Goal: Task Accomplishment & Management: Complete application form

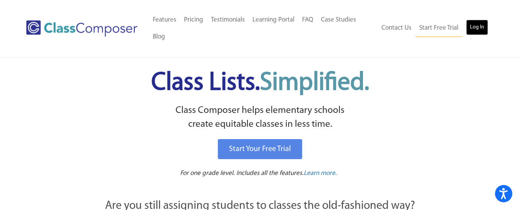
click at [475, 25] on link "Log In" at bounding box center [477, 27] width 22 height 15
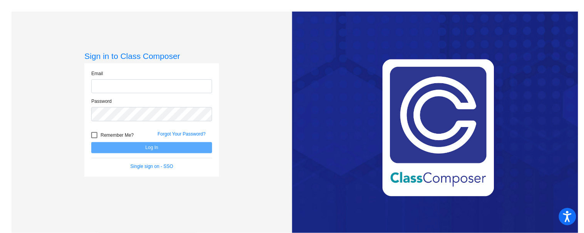
click at [149, 90] on input "email" at bounding box center [151, 86] width 121 height 14
type input "christine.coppinger@hesperiausd.org"
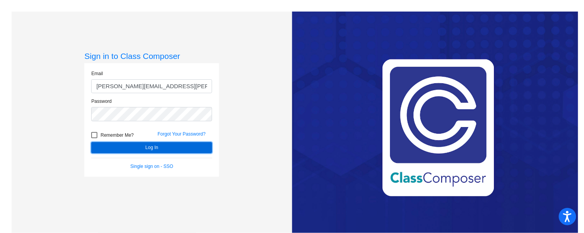
click at [120, 146] on button "Log In" at bounding box center [151, 147] width 121 height 11
click at [131, 149] on button "Log In" at bounding box center [151, 147] width 121 height 11
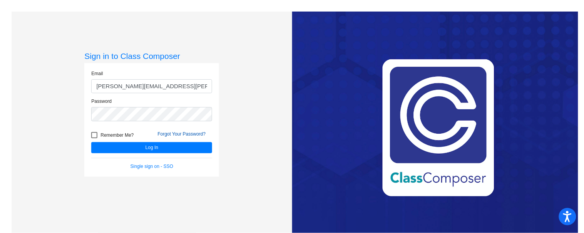
click at [173, 134] on link "Forgot Your Password?" at bounding box center [181, 133] width 48 height 5
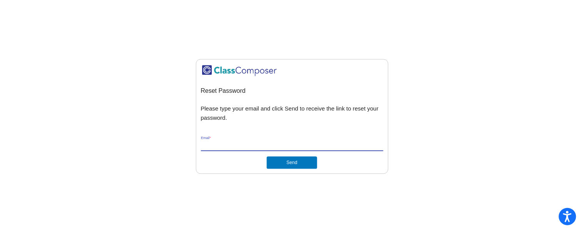
click at [214, 145] on input "Email *" at bounding box center [292, 145] width 182 height 7
type input "christine.coppinger@hesperiausd.org"
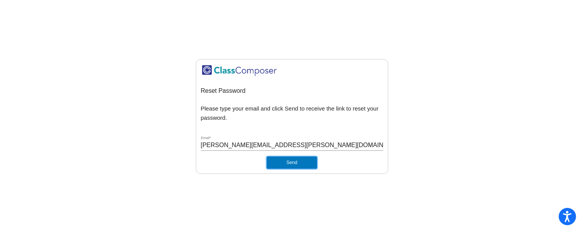
click at [301, 164] on button "Send" at bounding box center [292, 163] width 50 height 12
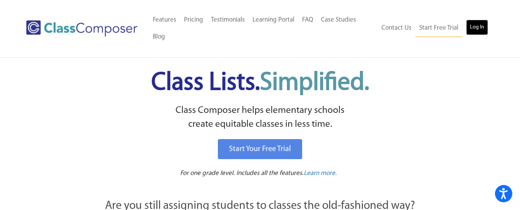
click at [476, 25] on link "Log In" at bounding box center [477, 27] width 22 height 15
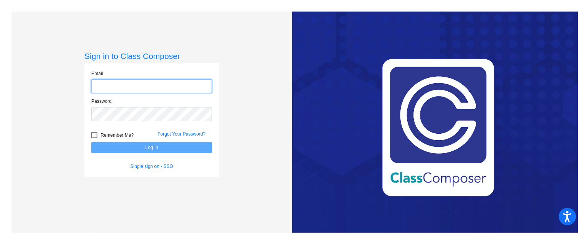
click at [131, 84] on input "email" at bounding box center [151, 86] width 121 height 14
type input "christine.coppinger@hesperiausd.org"
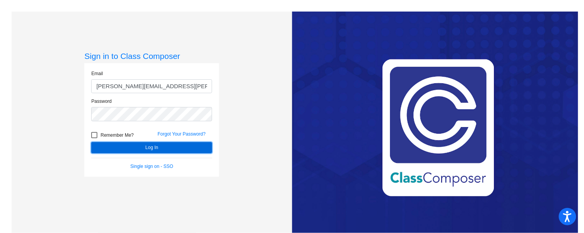
click at [161, 146] on button "Log In" at bounding box center [151, 147] width 121 height 11
click at [141, 146] on button "Log In" at bounding box center [151, 147] width 121 height 11
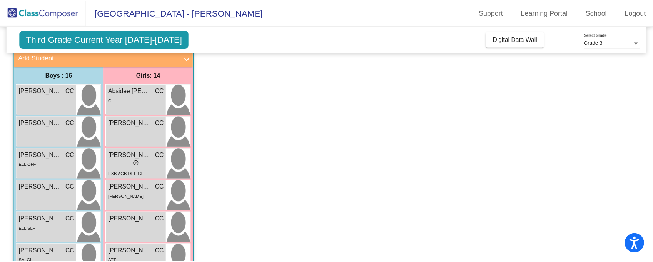
scroll to position [48, 0]
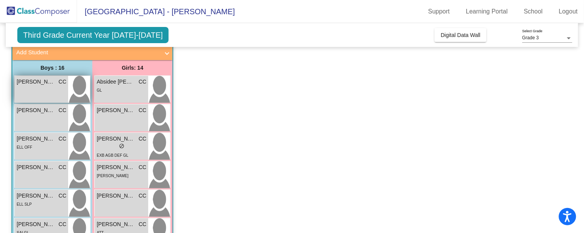
click at [27, 81] on span "Adan Gutierrez" at bounding box center [36, 82] width 38 height 8
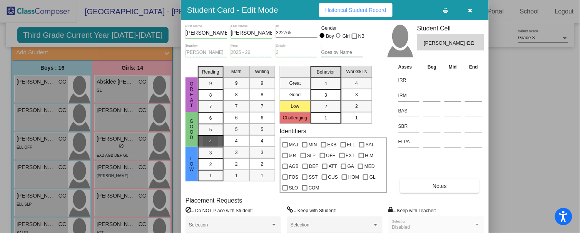
click at [210, 142] on span "4" at bounding box center [210, 141] width 3 height 7
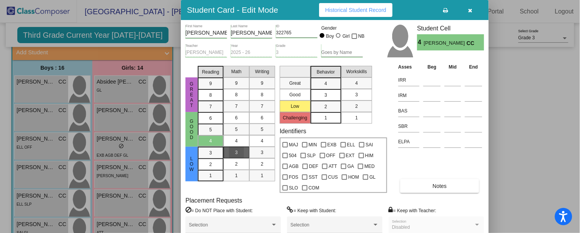
click at [238, 151] on span "3" at bounding box center [236, 152] width 3 height 7
click at [264, 151] on div "3" at bounding box center [262, 153] width 15 height 12
click at [327, 92] on span "3" at bounding box center [326, 95] width 3 height 7
click at [357, 104] on span "2" at bounding box center [356, 106] width 3 height 7
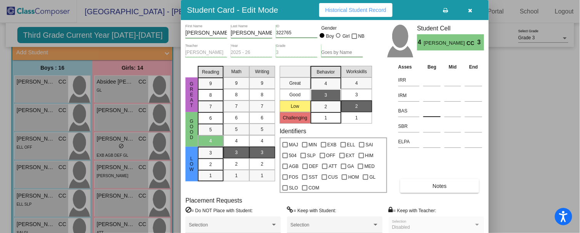
click at [432, 111] on input at bounding box center [431, 111] width 17 height 12
type input "k"
type input "K"
click at [431, 129] on input at bounding box center [431, 127] width 17 height 12
type input "SR"
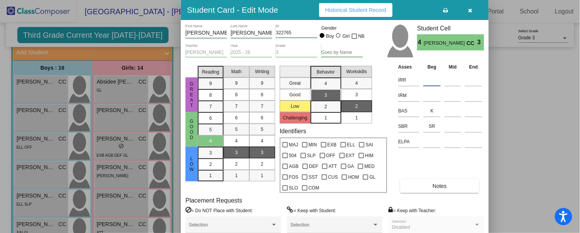
click at [433, 79] on input at bounding box center [431, 80] width 17 height 12
type input "K"
click at [433, 94] on input at bounding box center [431, 96] width 17 height 12
type input "1"
click at [325, 165] on div at bounding box center [324, 166] width 5 height 5
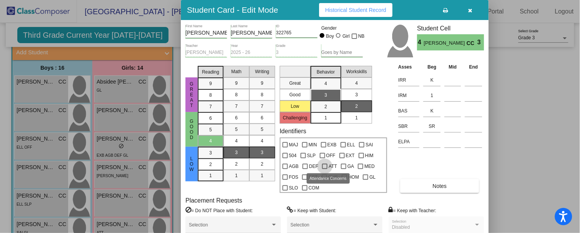
click at [325, 169] on input "ATT" at bounding box center [325, 169] width 0 height 0
checkbox input "true"
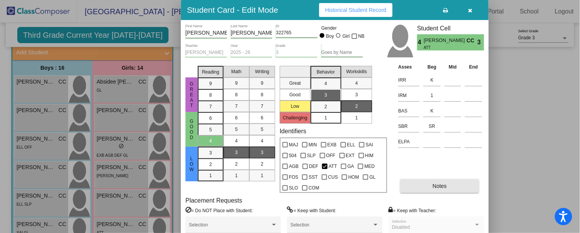
click at [432, 185] on button "Notes" at bounding box center [439, 186] width 79 height 14
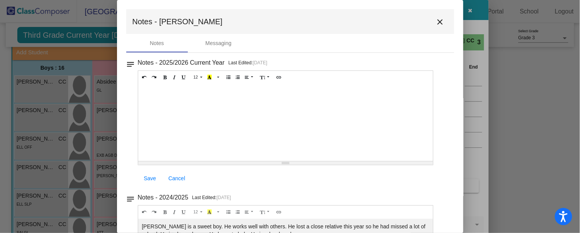
click at [164, 90] on div at bounding box center [285, 122] width 295 height 77
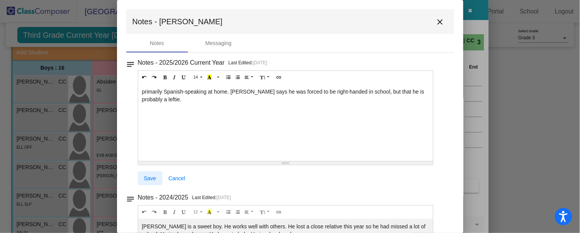
click at [150, 175] on span "Save" at bounding box center [150, 178] width 12 height 6
click at [152, 177] on span "Save" at bounding box center [150, 178] width 12 height 6
click at [436, 20] on mat-icon "close" at bounding box center [440, 21] width 9 height 9
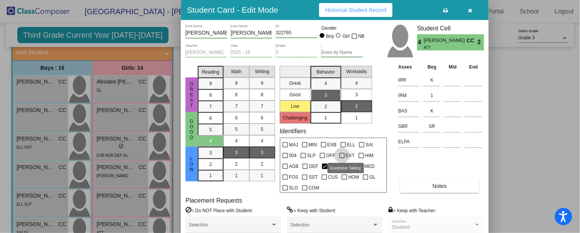
click at [341, 154] on div at bounding box center [342, 155] width 5 height 5
click at [342, 158] on input "EXT" at bounding box center [342, 158] width 0 height 0
click at [341, 154] on div at bounding box center [342, 155] width 5 height 5
click at [342, 158] on input "EXT" at bounding box center [342, 158] width 0 height 0
checkbox input "false"
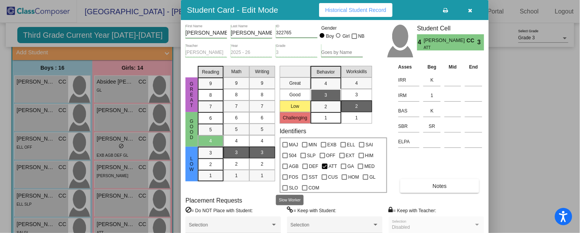
click at [286, 187] on div at bounding box center [285, 187] width 5 height 5
click at [285, 191] on input "SLO" at bounding box center [285, 191] width 0 height 0
checkbox input "true"
click at [324, 156] on div at bounding box center [322, 155] width 5 height 5
click at [323, 158] on input "OFF" at bounding box center [322, 158] width 0 height 0
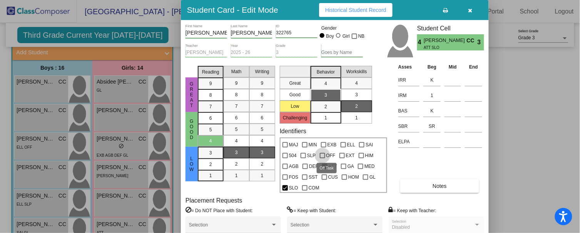
checkbox input "true"
click at [470, 9] on icon "button" at bounding box center [471, 10] width 4 height 5
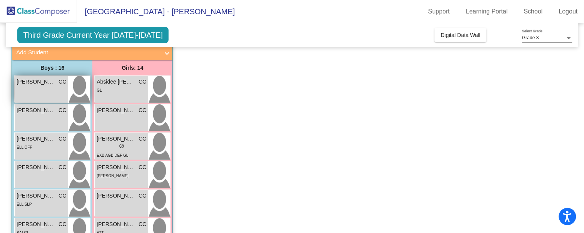
click at [38, 89] on div "Adan Gutierrez CC lock do_not_disturb_alt" at bounding box center [42, 89] width 54 height 27
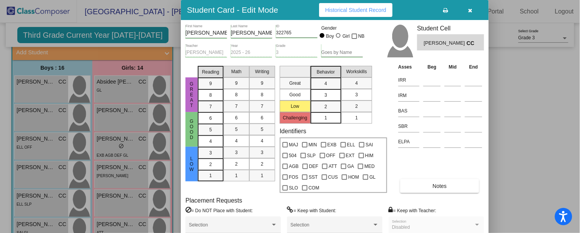
click at [350, 8] on span "Historical Student Record" at bounding box center [355, 10] width 61 height 6
click at [211, 142] on span "4" at bounding box center [210, 141] width 3 height 7
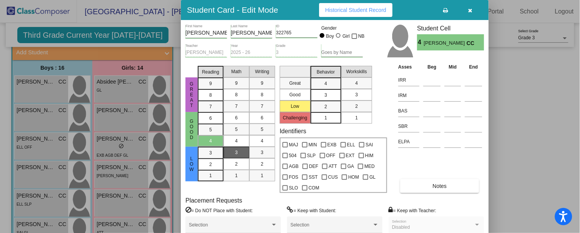
click at [239, 151] on div "3" at bounding box center [236, 153] width 15 height 12
click at [262, 152] on span "3" at bounding box center [262, 152] width 3 height 7
click at [328, 94] on div "3" at bounding box center [325, 95] width 15 height 12
click at [359, 105] on div "2" at bounding box center [356, 106] width 15 height 12
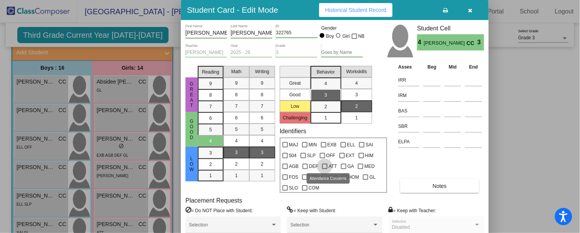
click at [324, 165] on div at bounding box center [324, 166] width 5 height 5
click at [325, 169] on input "ATT" at bounding box center [325, 169] width 0 height 0
checkbox input "true"
click at [323, 154] on div at bounding box center [322, 155] width 5 height 5
click at [323, 158] on input "OFF" at bounding box center [322, 158] width 0 height 0
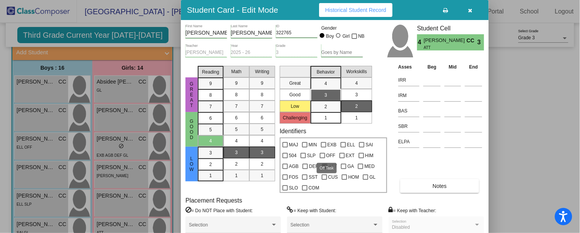
checkbox input "true"
click at [427, 80] on input at bounding box center [431, 80] width 17 height 12
type input "K"
click at [429, 95] on input at bounding box center [431, 96] width 17 height 12
type input "1"
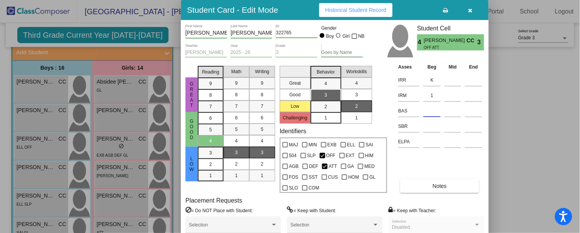
click at [431, 112] on input at bounding box center [431, 111] width 17 height 12
type input "K"
click at [430, 128] on input at bounding box center [431, 127] width 17 height 12
type input "SR"
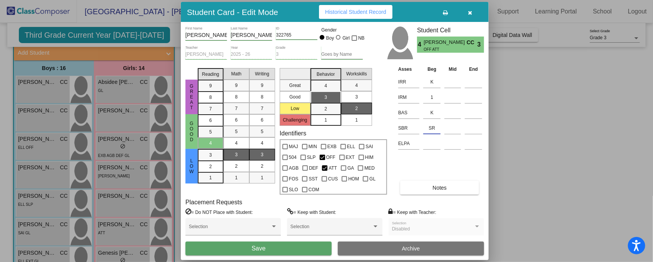
click at [254, 233] on span "Save" at bounding box center [259, 248] width 14 height 7
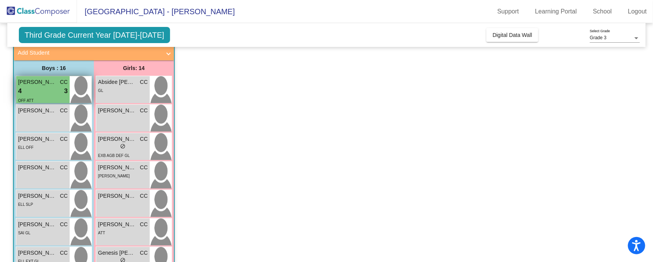
click at [49, 89] on div "4 lock do_not_disturb_alt 3" at bounding box center [43, 91] width 50 height 10
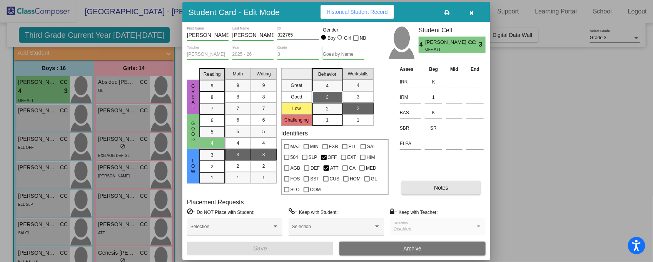
click at [452, 187] on button "Notes" at bounding box center [441, 188] width 79 height 14
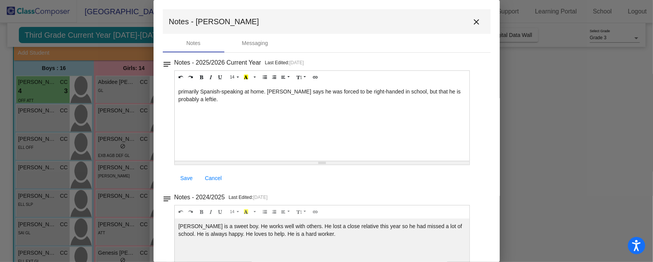
click at [474, 19] on mat-icon "close" at bounding box center [476, 21] width 9 height 9
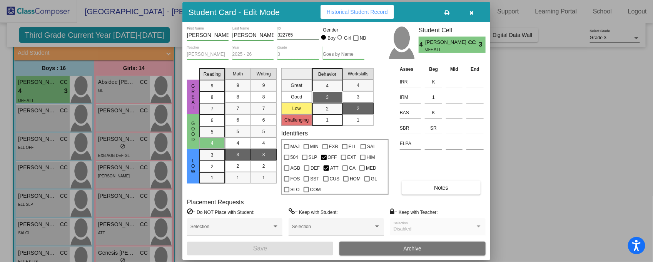
click at [43, 114] on div at bounding box center [326, 131] width 653 height 262
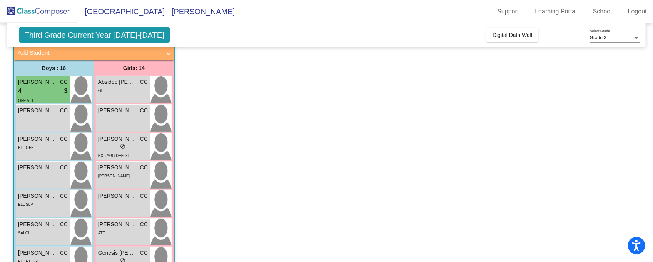
click at [43, 114] on div "Aiden Gonzalez CC lock do_not_disturb_alt" at bounding box center [43, 118] width 54 height 27
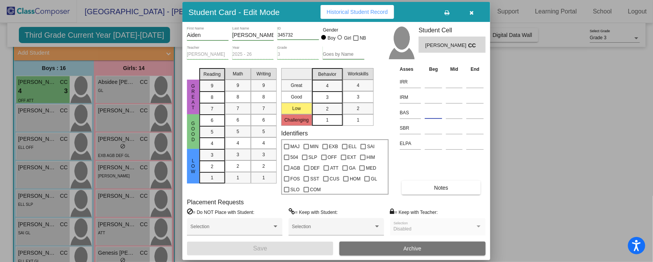
click at [430, 112] on input at bounding box center [433, 113] width 17 height 12
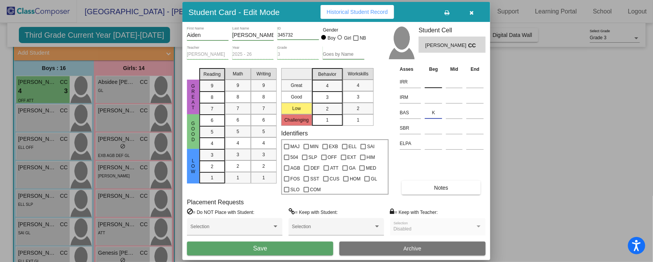
type input "K"
click at [434, 79] on input at bounding box center [433, 82] width 17 height 12
click at [434, 130] on input at bounding box center [433, 128] width 17 height 12
type input "SR"
click at [437, 80] on input at bounding box center [433, 82] width 17 height 12
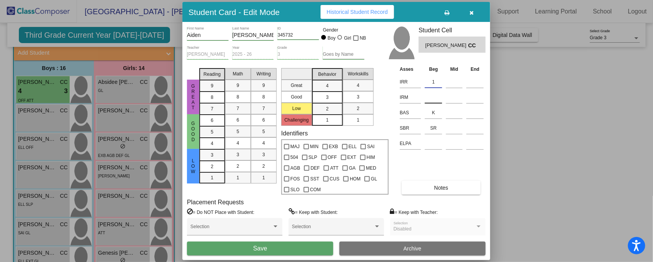
type input "1"
click at [435, 98] on input at bounding box center [433, 98] width 17 height 12
type input "1"
click at [307, 145] on div at bounding box center [306, 146] width 5 height 5
click at [306, 149] on input "MIN" at bounding box center [306, 149] width 0 height 0
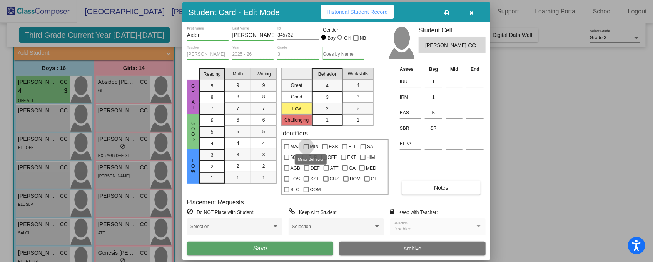
checkbox input "true"
click at [343, 157] on div at bounding box center [343, 157] width 5 height 5
click at [343, 160] on input "EXT" at bounding box center [343, 160] width 0 height 0
checkbox input "true"
click at [362, 156] on div at bounding box center [362, 157] width 5 height 5
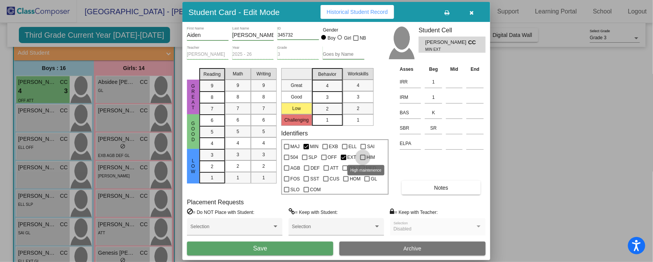
click at [363, 160] on input "HIM" at bounding box center [363, 160] width 0 height 0
checkbox input "true"
click at [216, 141] on div "4" at bounding box center [212, 144] width 15 height 12
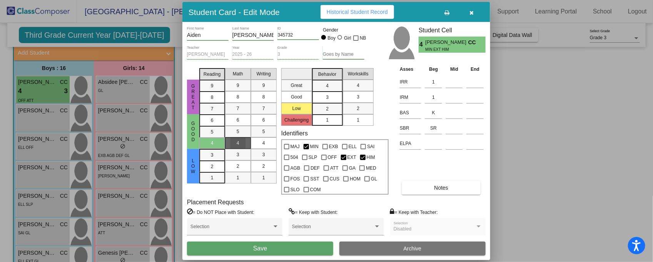
click at [234, 141] on div "4" at bounding box center [238, 143] width 15 height 12
click at [238, 143] on span "4" at bounding box center [238, 143] width 3 height 7
click at [268, 143] on div "4" at bounding box center [263, 143] width 15 height 12
click at [332, 105] on div "2" at bounding box center [327, 109] width 15 height 12
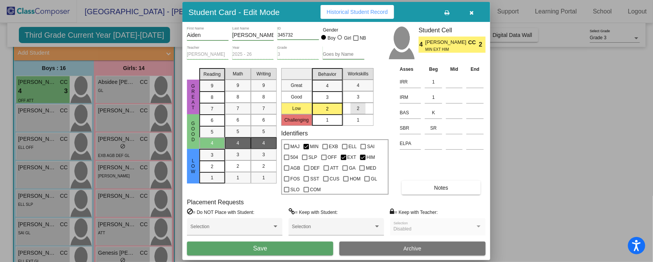
click at [361, 107] on div "2" at bounding box center [358, 109] width 15 height 12
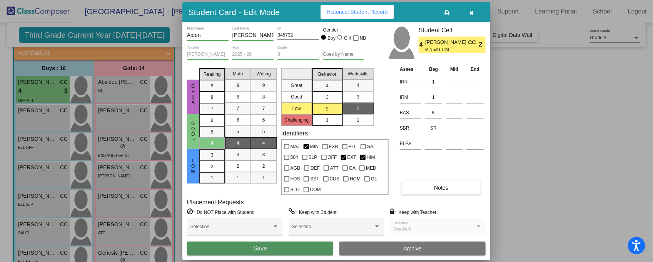
click at [286, 233] on button "Save" at bounding box center [260, 249] width 146 height 14
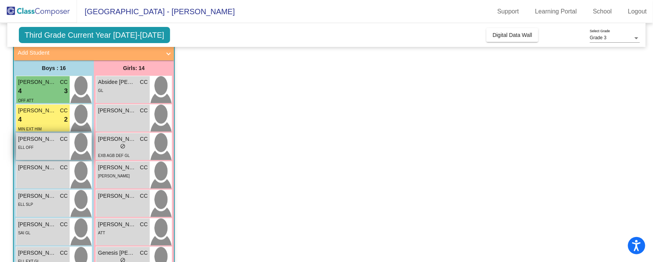
click at [47, 146] on div "ELL OFF" at bounding box center [43, 147] width 50 height 8
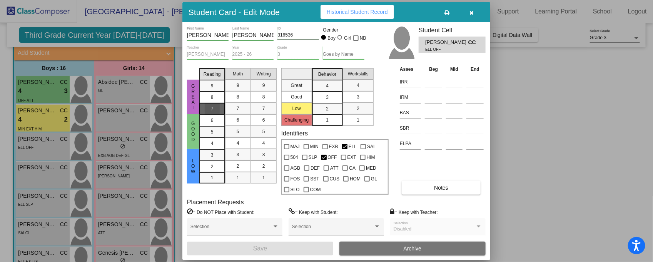
click at [213, 108] on span "7" at bounding box center [212, 108] width 3 height 7
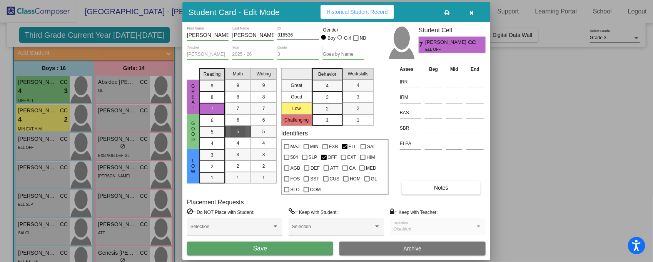
click at [238, 130] on span "5" at bounding box center [238, 131] width 3 height 7
click at [264, 132] on span "5" at bounding box center [264, 131] width 3 height 7
click at [328, 95] on span "3" at bounding box center [327, 97] width 3 height 7
click at [358, 95] on span "3" at bounding box center [358, 97] width 3 height 7
click at [430, 110] on input at bounding box center [433, 113] width 17 height 12
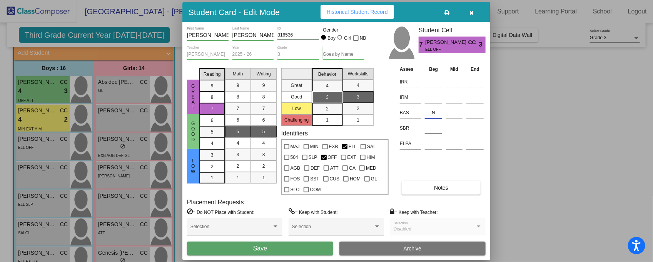
type input "N"
click at [431, 126] on input at bounding box center [433, 128] width 17 height 12
type input "LR"
click at [435, 83] on input at bounding box center [433, 82] width 17 height 12
type input "1"
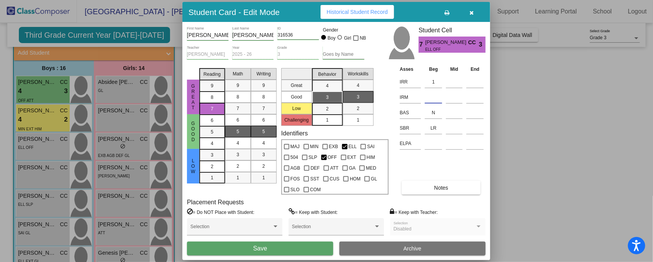
click at [434, 96] on input at bounding box center [433, 98] width 17 height 12
type input "2"
click at [244, 119] on div "6" at bounding box center [238, 120] width 15 height 12
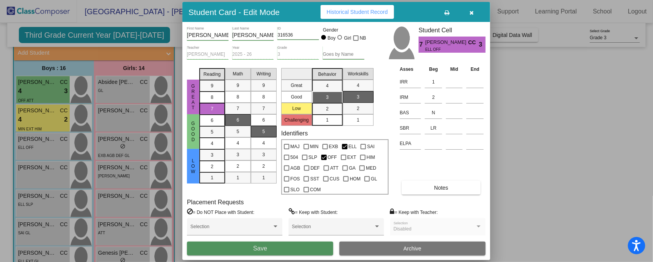
click at [279, 233] on button "Save" at bounding box center [260, 249] width 146 height 14
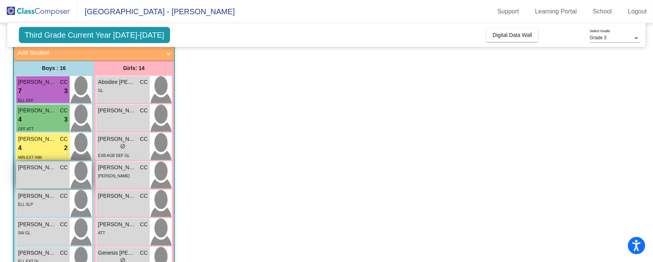
click at [54, 177] on div "Esteban Salazar Jimenez CC lock do_not_disturb_alt" at bounding box center [43, 175] width 54 height 27
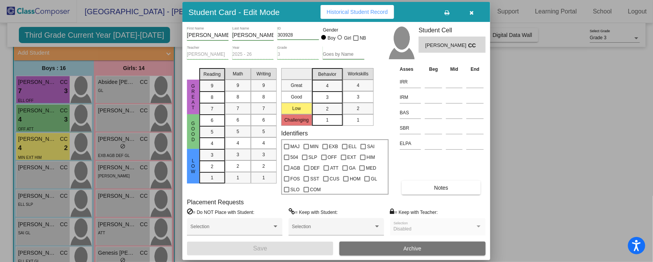
click at [54, 179] on div at bounding box center [326, 131] width 653 height 262
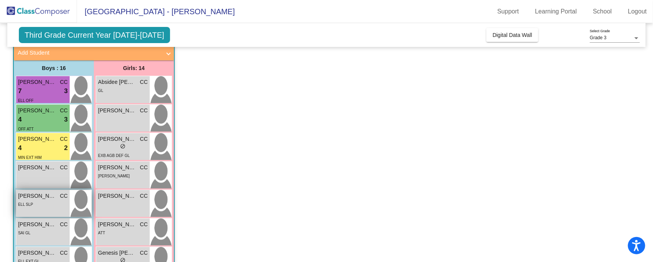
click at [52, 203] on div "ELL SLP" at bounding box center [43, 204] width 50 height 8
